Goal: Use online tool/utility

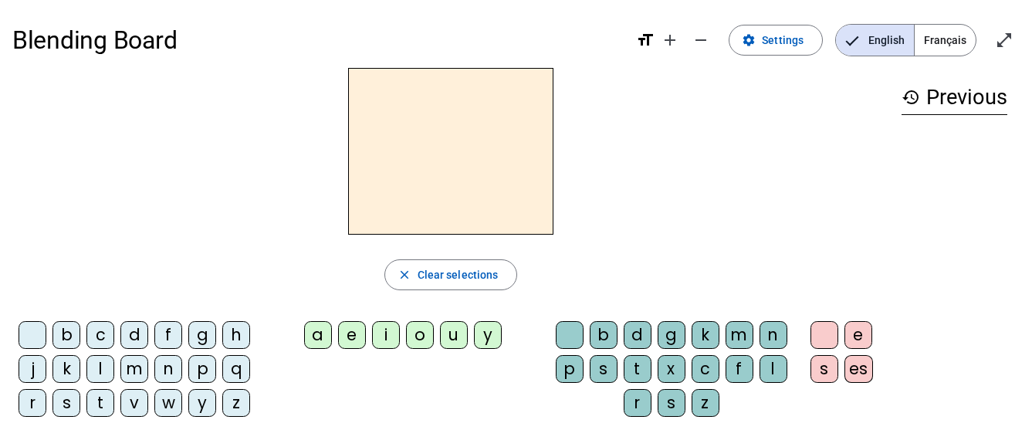
click at [421, 336] on div "o" at bounding box center [420, 335] width 28 height 28
click at [771, 375] on div "l" at bounding box center [773, 369] width 28 height 28
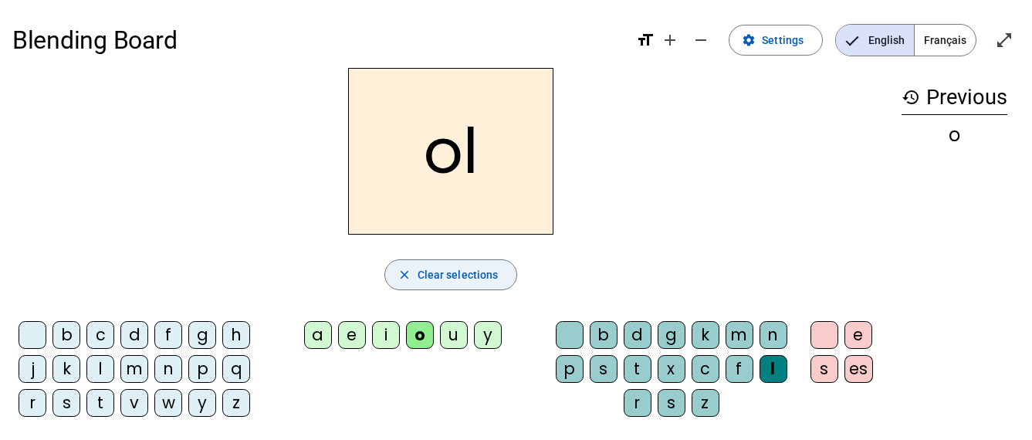
click at [456, 279] on span "Clear selections" at bounding box center [457, 274] width 81 height 19
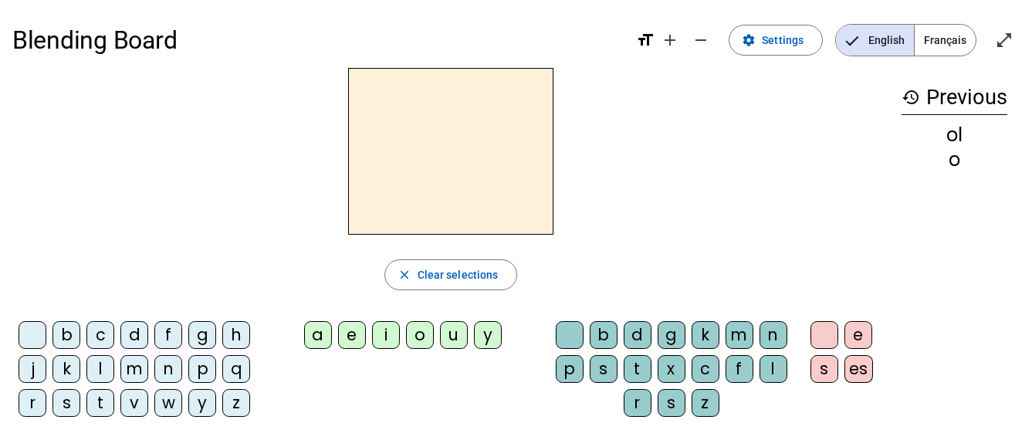
click at [383, 333] on div "i" at bounding box center [386, 335] width 28 height 28
click at [771, 369] on div "l" at bounding box center [773, 369] width 28 height 28
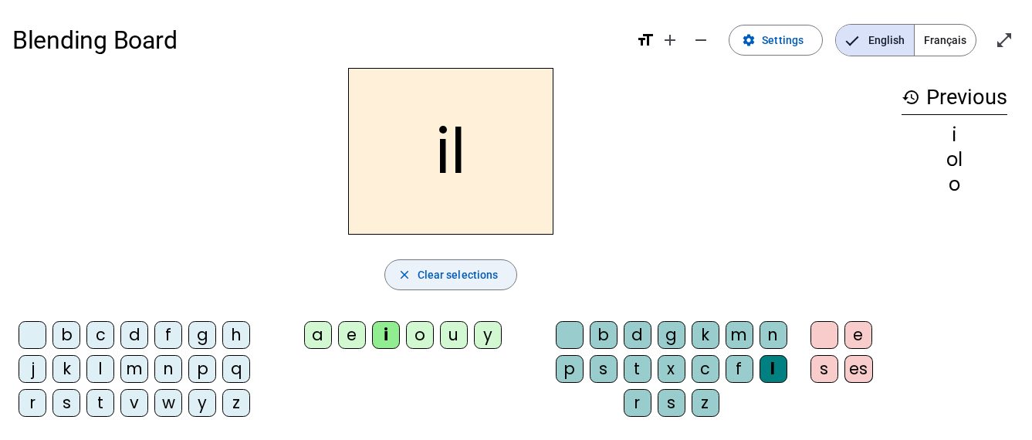
click at [439, 277] on span "Clear selections" at bounding box center [457, 274] width 81 height 19
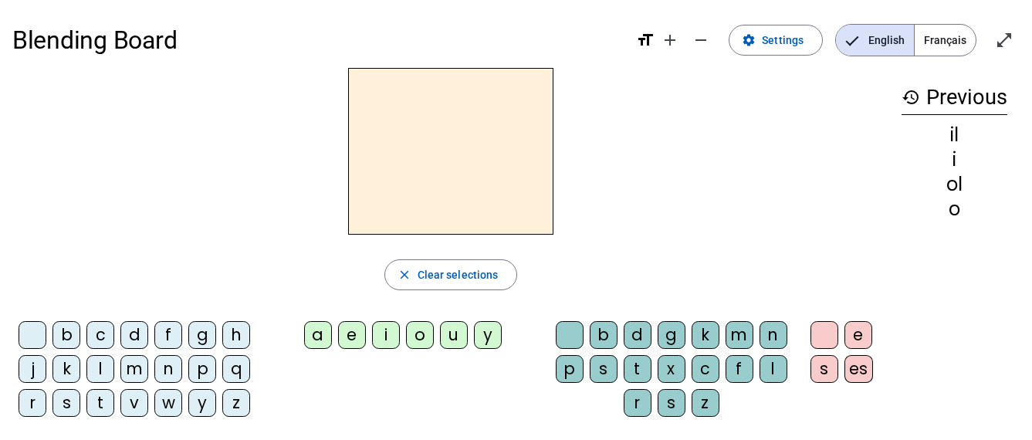
click at [319, 339] on div "a" at bounding box center [318, 335] width 28 height 28
click at [603, 331] on div "b" at bounding box center [603, 335] width 28 height 28
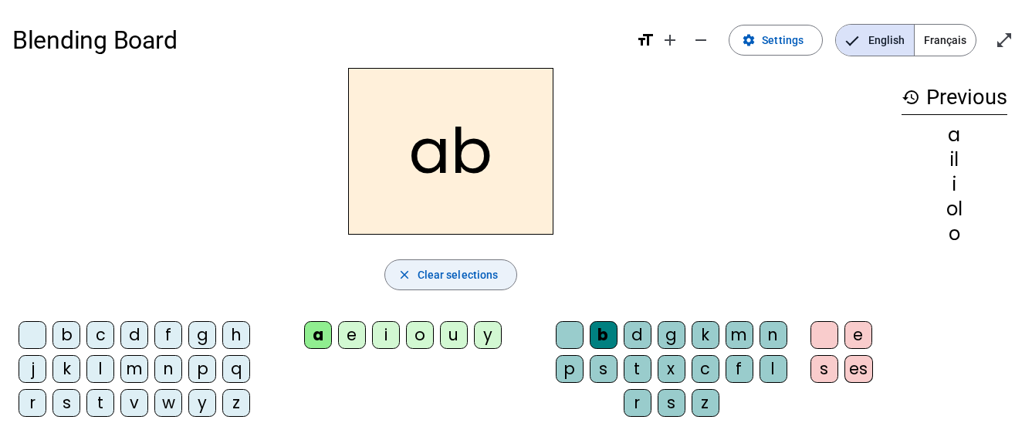
click at [438, 274] on span "Clear selections" at bounding box center [457, 274] width 81 height 19
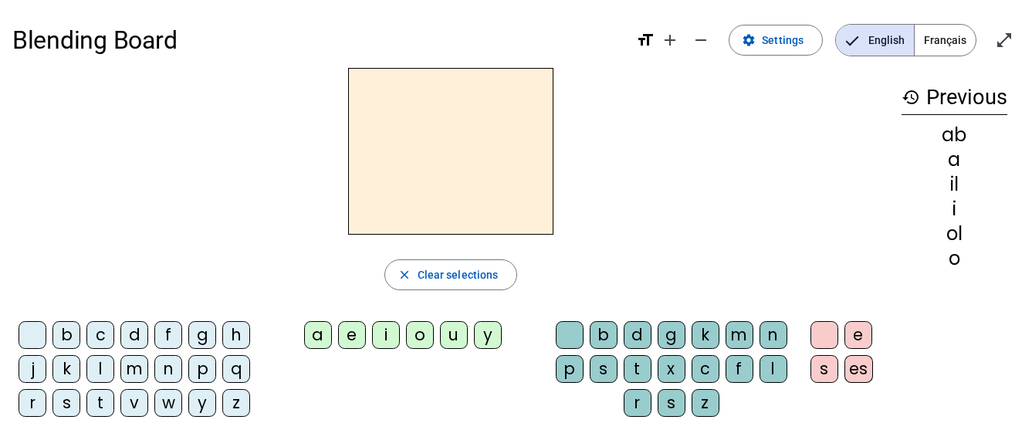
click at [421, 337] on div "o" at bounding box center [420, 335] width 28 height 28
click at [602, 371] on div "s" at bounding box center [603, 369] width 28 height 28
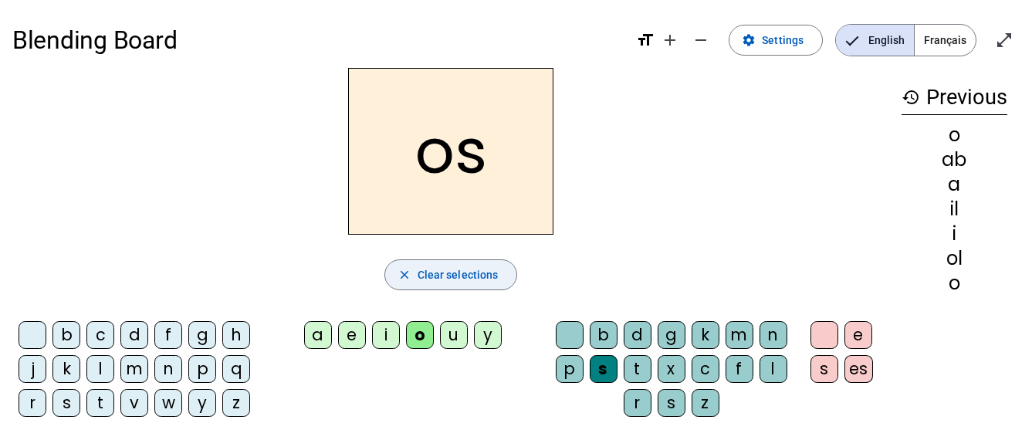
click at [475, 279] on span "Clear selections" at bounding box center [457, 274] width 81 height 19
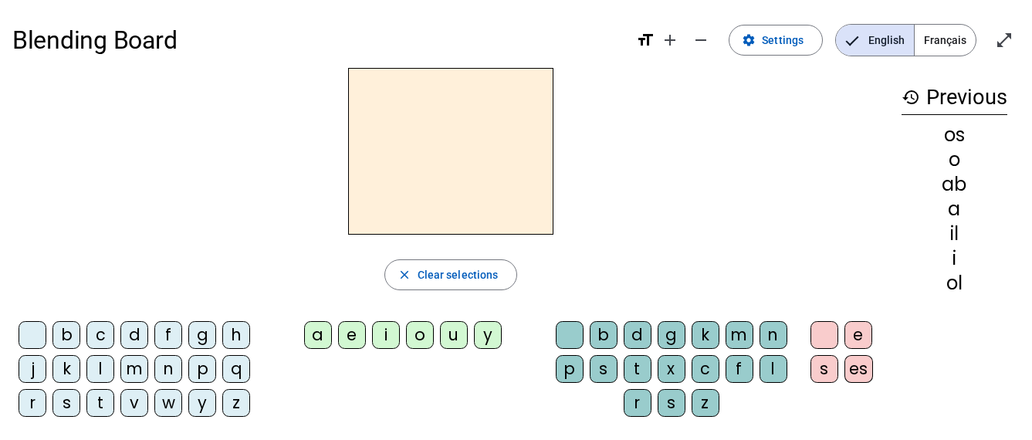
click at [421, 339] on div "o" at bounding box center [420, 335] width 28 height 28
click at [601, 339] on div "b" at bounding box center [603, 335] width 28 height 28
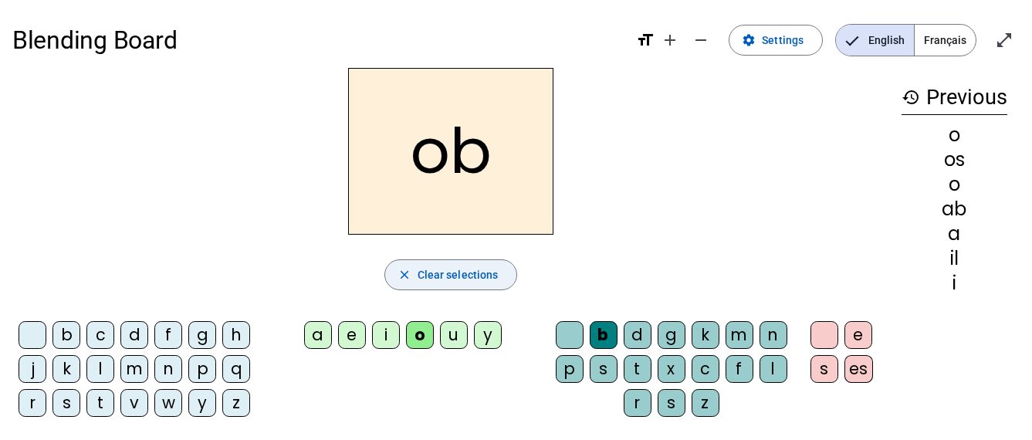
click at [475, 272] on span "Clear selections" at bounding box center [457, 274] width 81 height 19
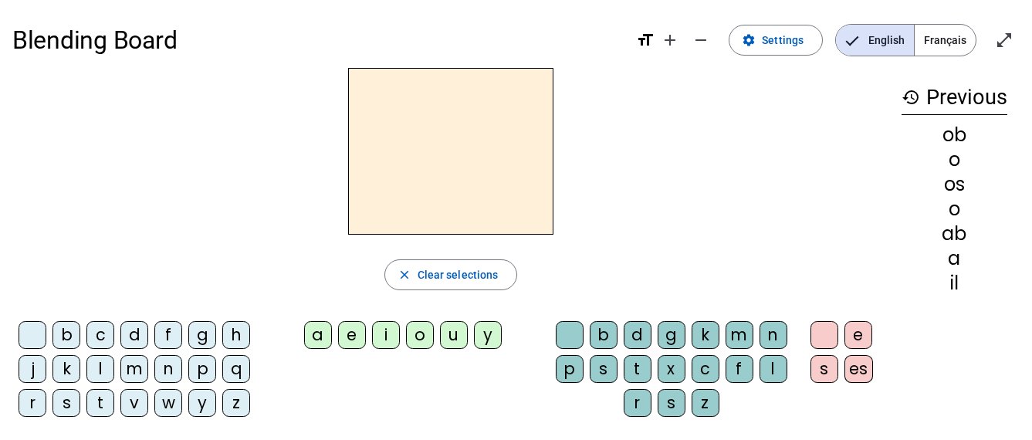
click at [176, 368] on div "n" at bounding box center [168, 369] width 28 height 28
click at [418, 339] on div "o" at bounding box center [420, 335] width 28 height 28
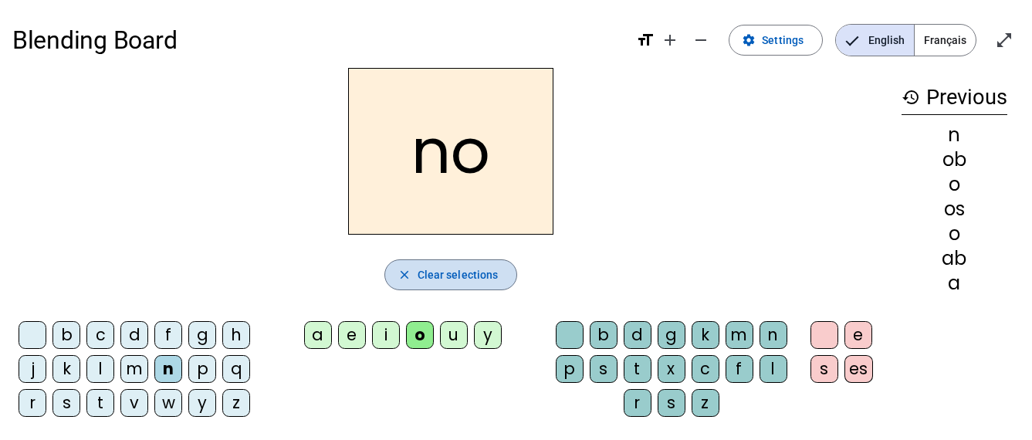
click at [417, 276] on span "button" at bounding box center [451, 274] width 132 height 37
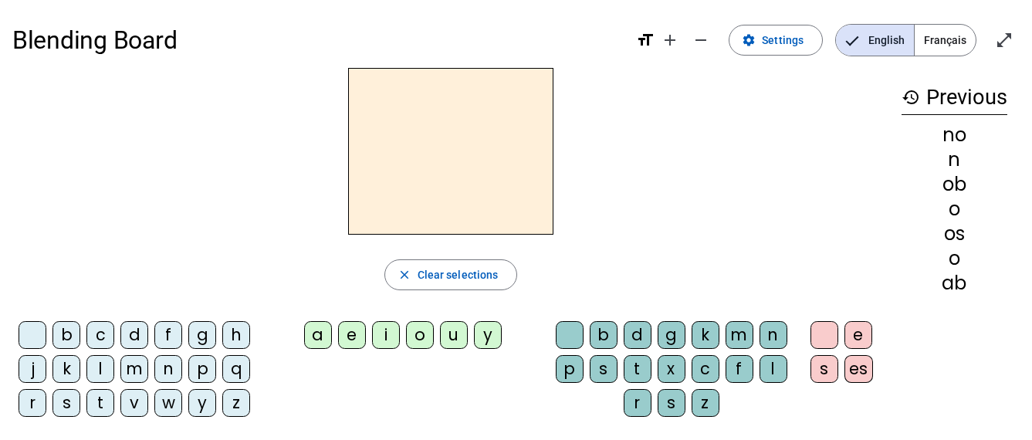
click at [201, 372] on div "p" at bounding box center [202, 369] width 28 height 28
click at [426, 330] on div "o" at bounding box center [420, 335] width 28 height 28
